Goal: Complete application form

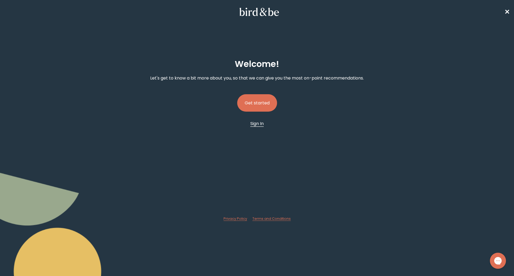
click at [251, 125] on span "Sign In" at bounding box center [256, 123] width 13 height 6
click at [253, 104] on button "Get started" at bounding box center [257, 102] width 40 height 17
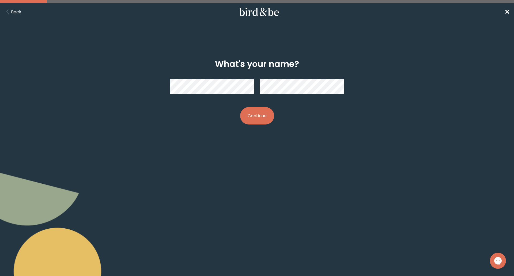
click at [267, 113] on button "Continue" at bounding box center [257, 115] width 34 height 17
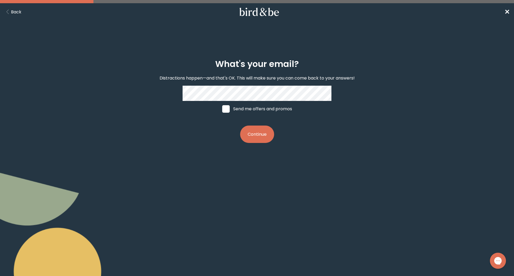
click at [240, 110] on label "Send me offers and promos" at bounding box center [257, 109] width 80 height 16
click at [222, 109] on input "Send me offers and promos" at bounding box center [222, 109] width 0 height 0
checkbox input "true"
click at [258, 133] on button "Continue" at bounding box center [257, 134] width 34 height 17
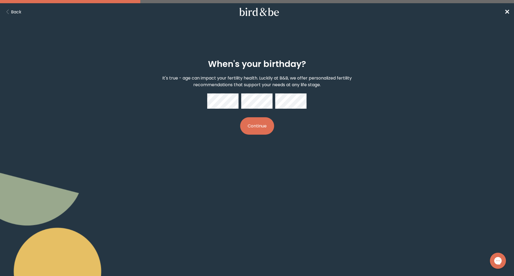
click at [258, 129] on button "Continue" at bounding box center [257, 125] width 34 height 17
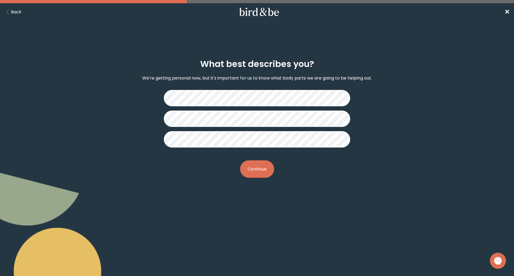
click at [253, 170] on button "Continue" at bounding box center [257, 168] width 34 height 17
